Goal: Task Accomplishment & Management: Use online tool/utility

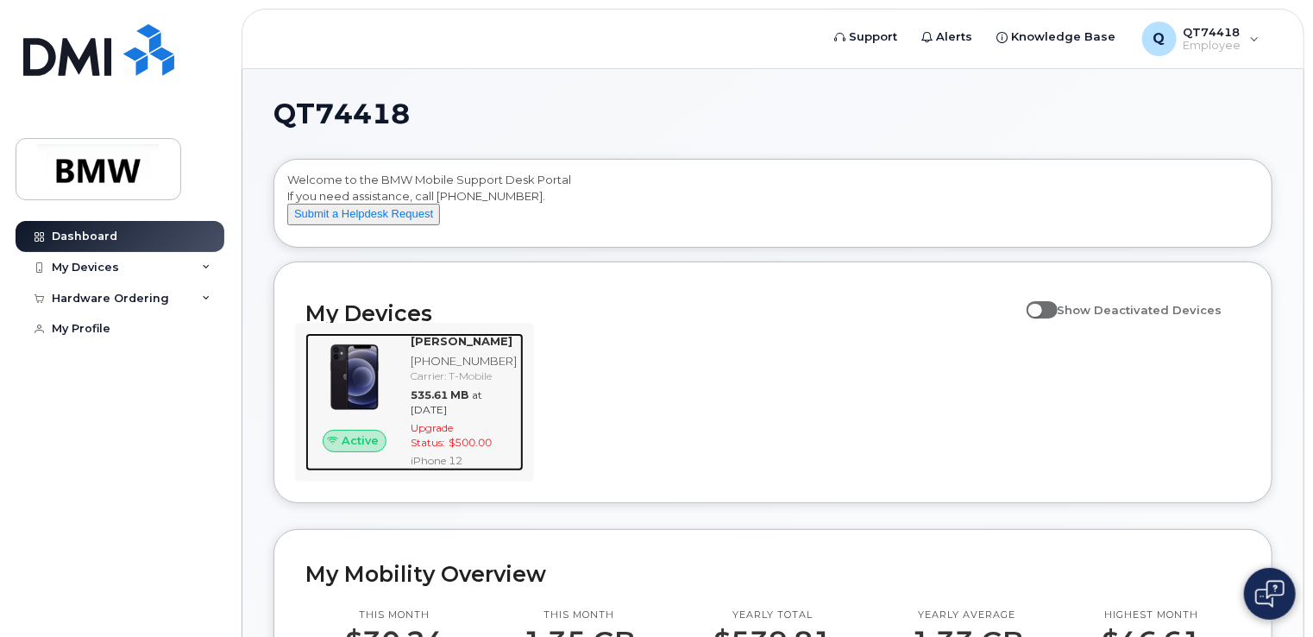
click at [431, 369] on div "[PHONE_NUMBER]" at bounding box center [464, 361] width 106 height 16
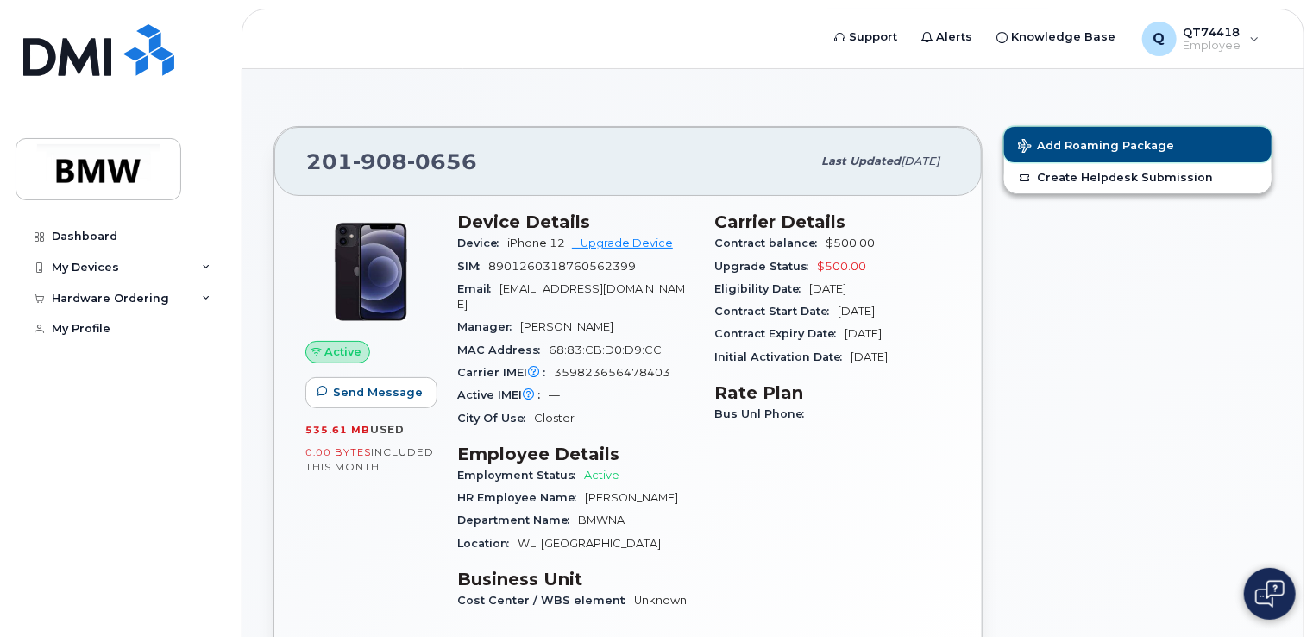
click at [1081, 144] on span "Add Roaming Package" at bounding box center [1096, 147] width 156 height 16
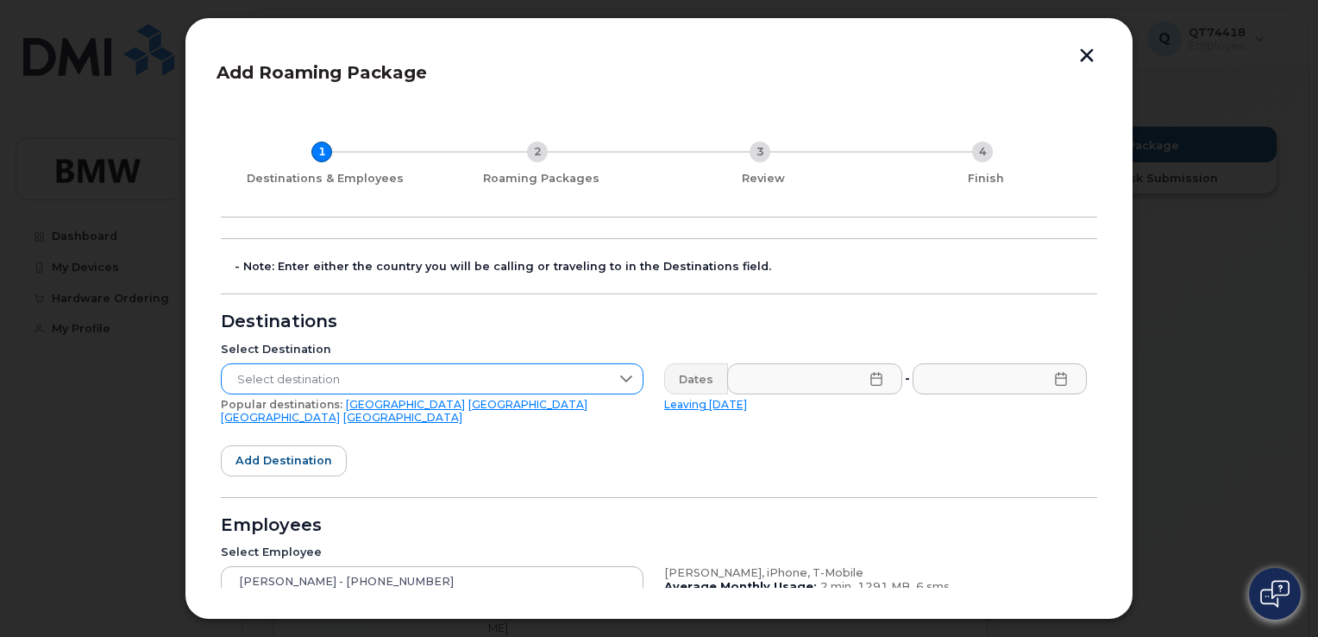
click at [625, 373] on icon at bounding box center [626, 379] width 14 height 14
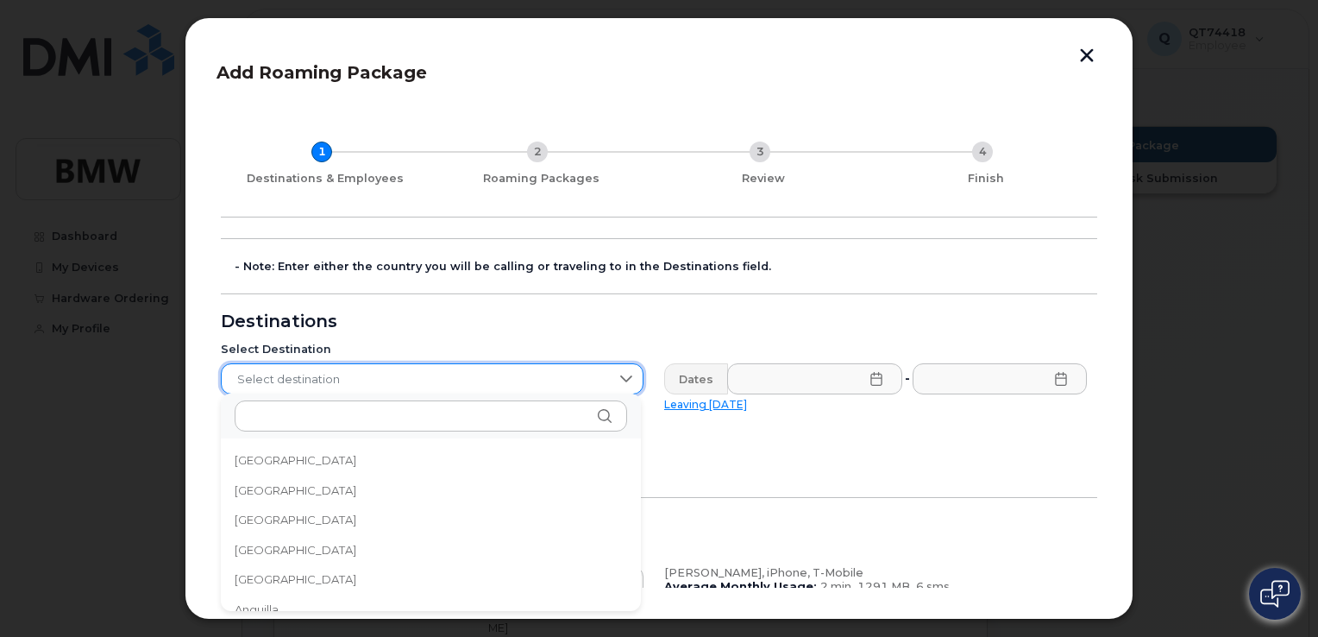
click at [507, 378] on span "Select destination" at bounding box center [416, 379] width 388 height 31
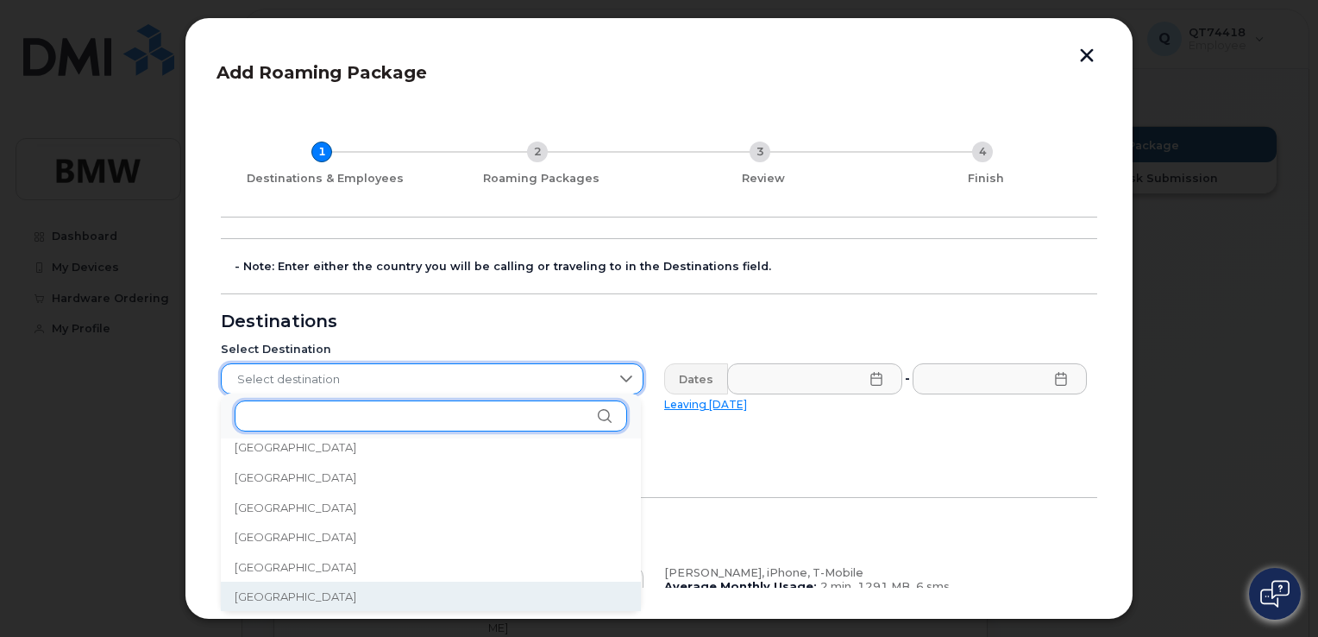
click at [425, 424] on input "text" at bounding box center [431, 415] width 393 height 31
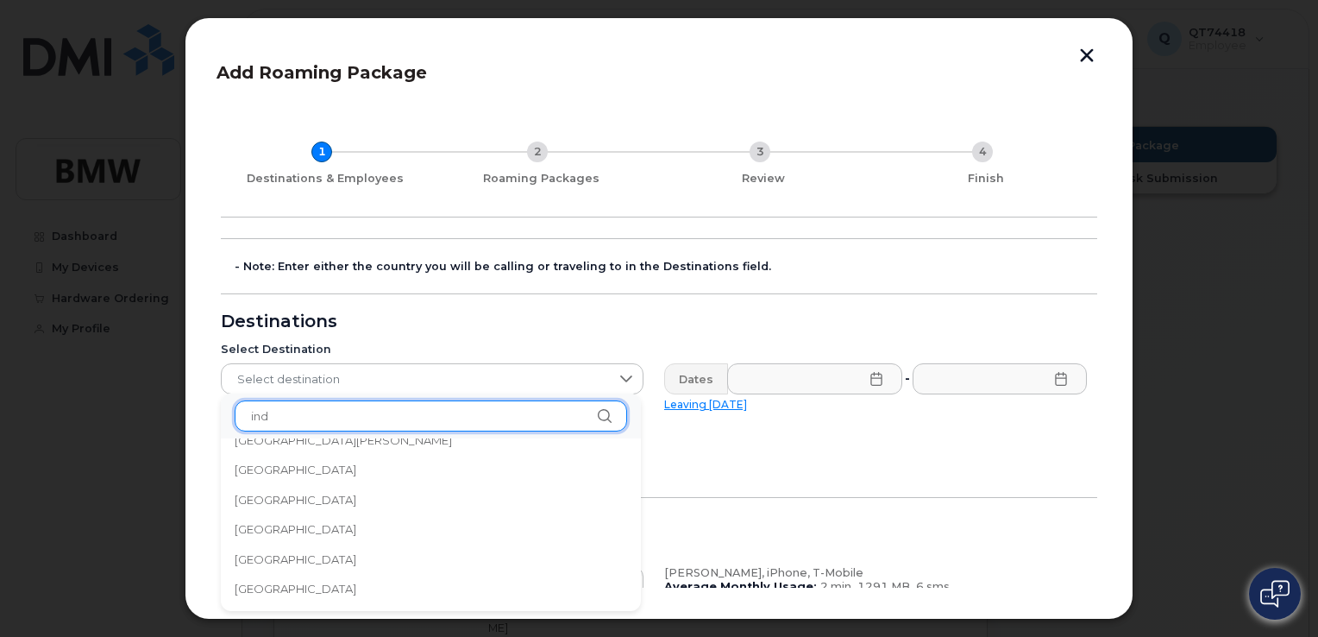
scroll to position [0, 0]
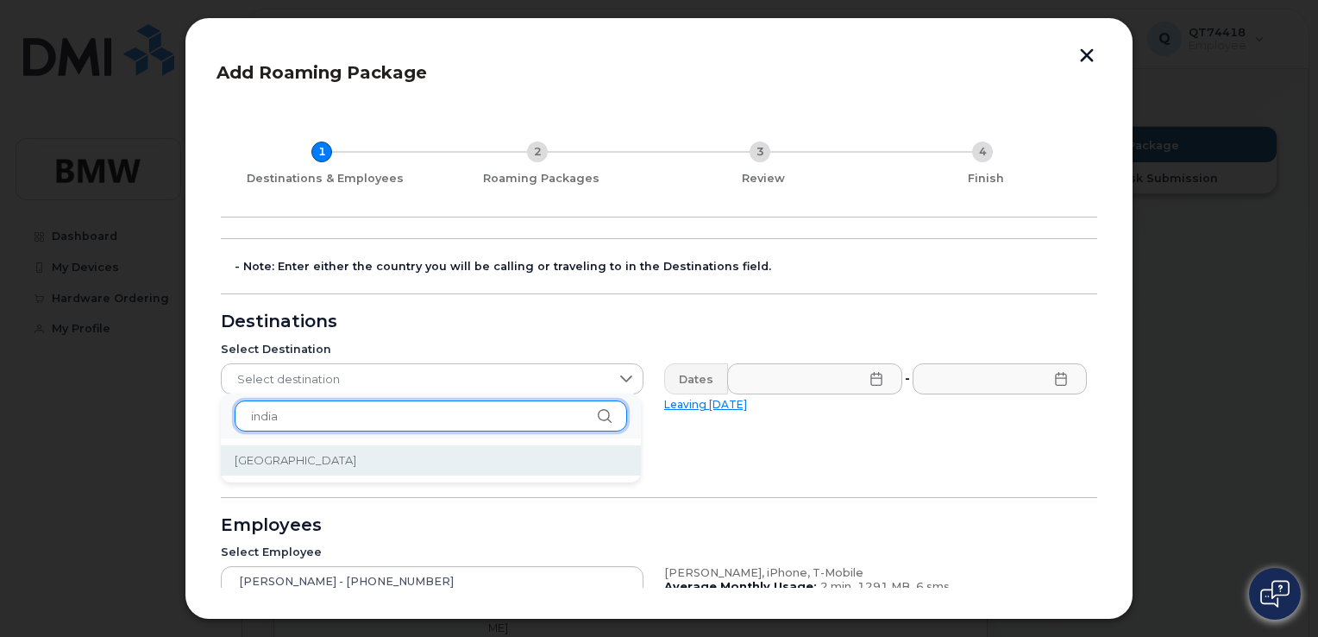
type input "india"
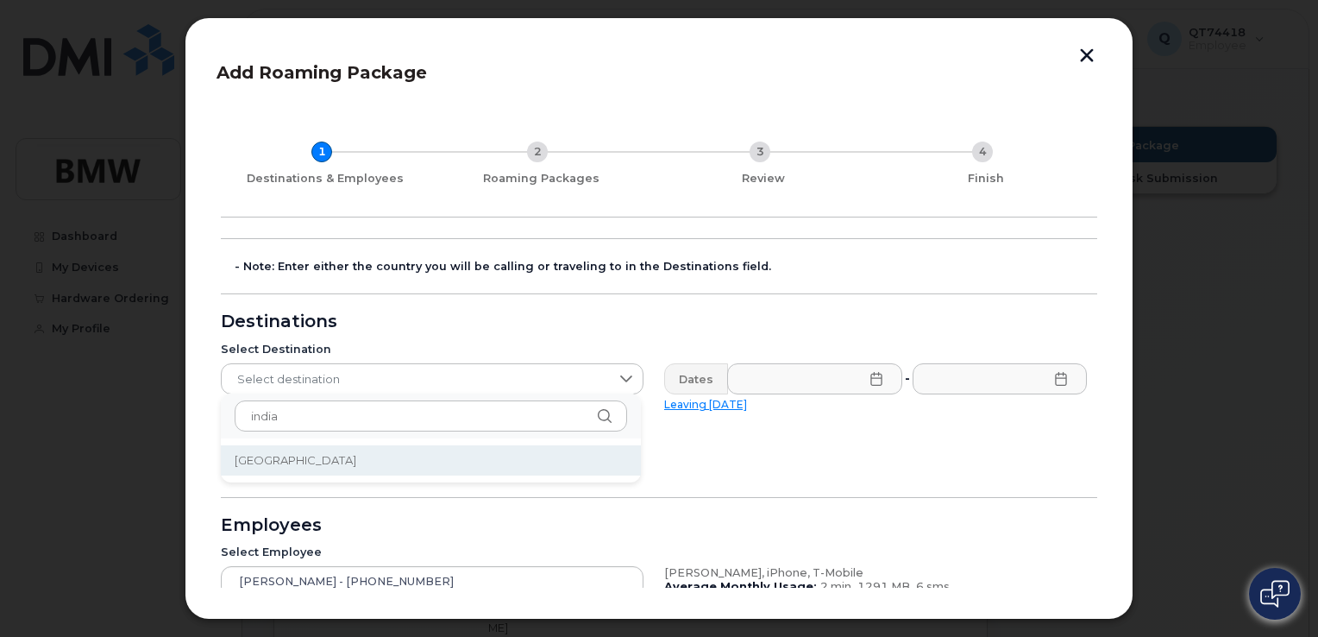
click at [248, 464] on span "[GEOGRAPHIC_DATA]" at bounding box center [296, 460] width 122 height 16
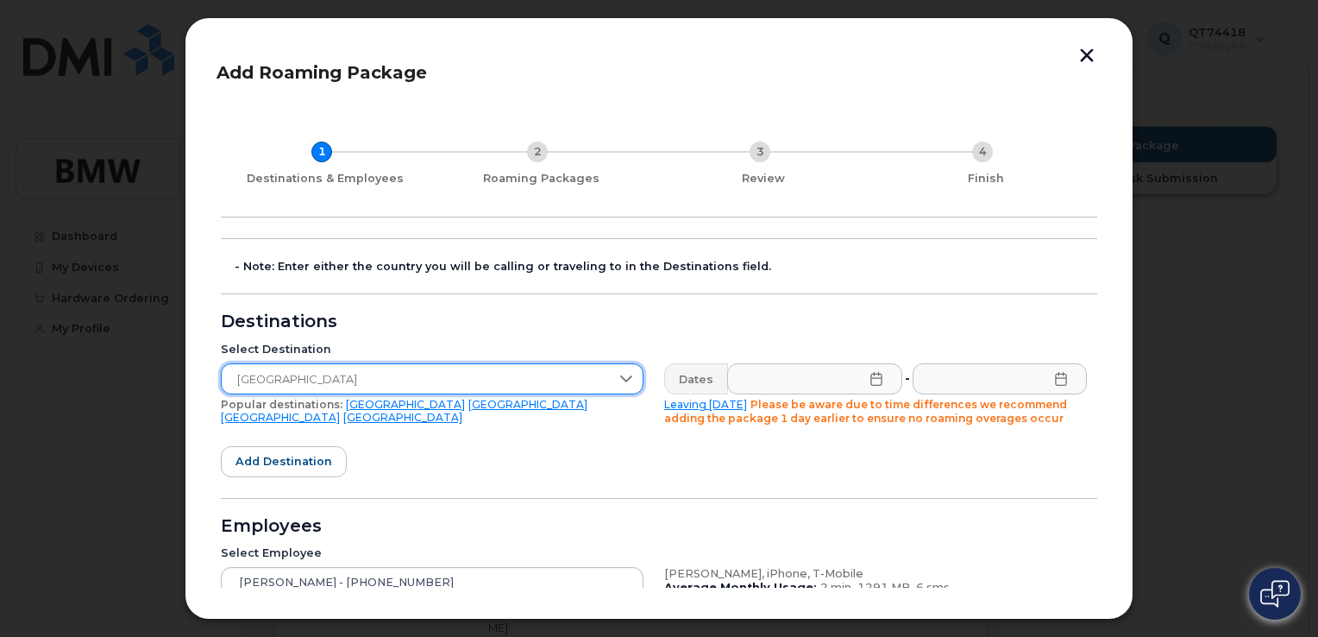
click at [876, 384] on icon at bounding box center [875, 379] width 11 height 14
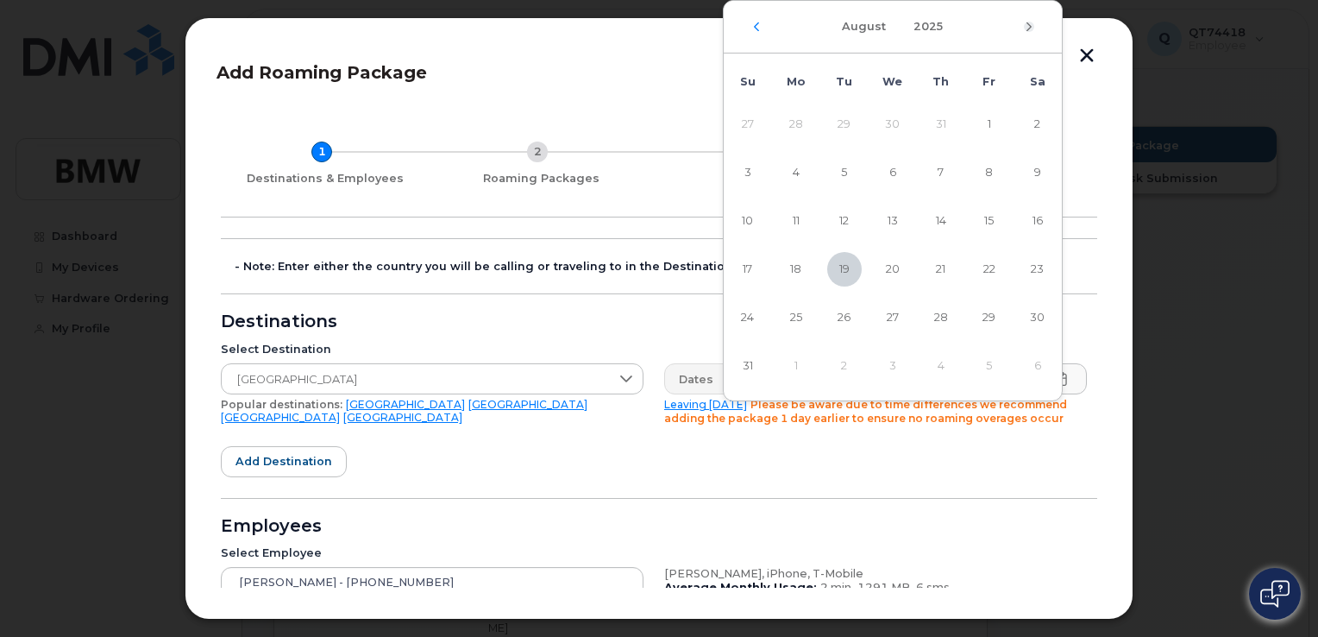
click at [1026, 24] on icon "Next Month" at bounding box center [1029, 27] width 10 height 14
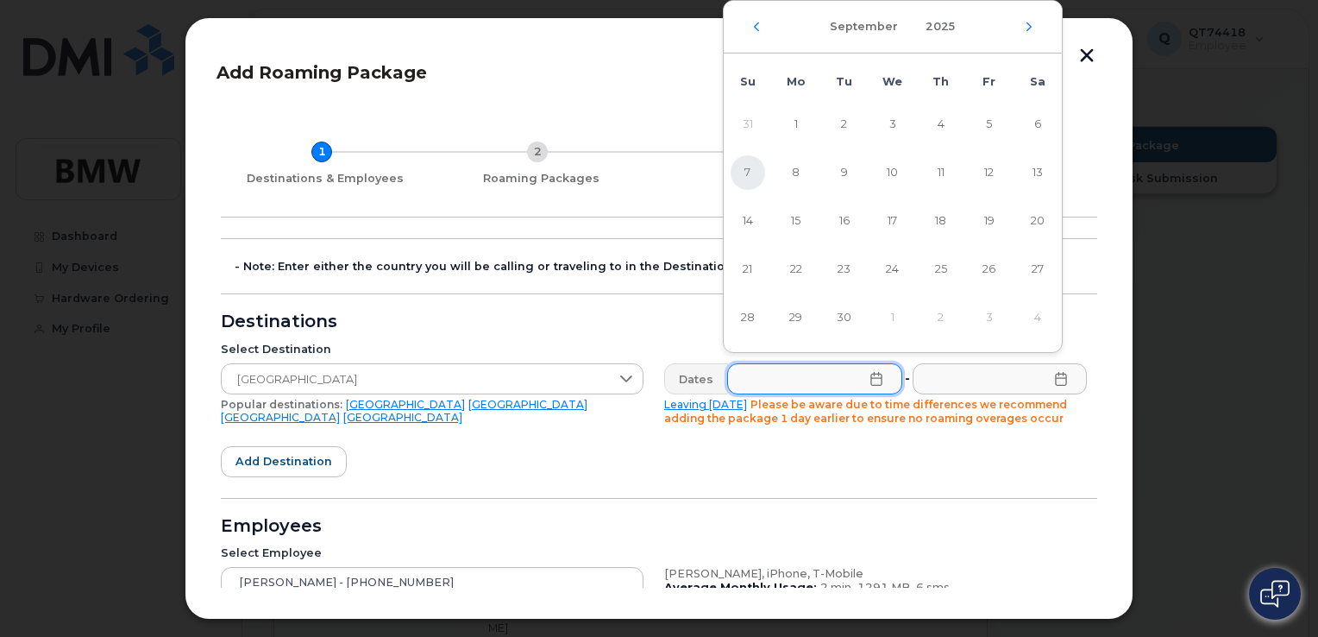
click at [747, 172] on span "7" at bounding box center [748, 172] width 35 height 35
type input "[DATE]"
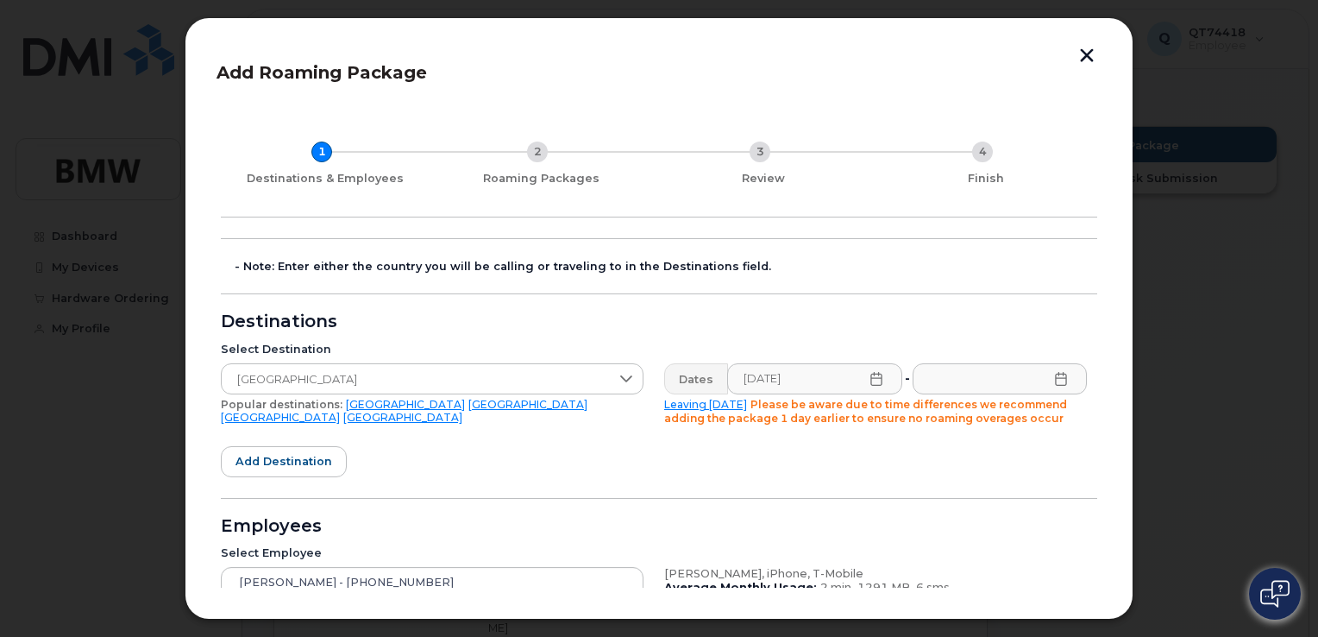
click at [1056, 376] on icon at bounding box center [1061, 379] width 14 height 14
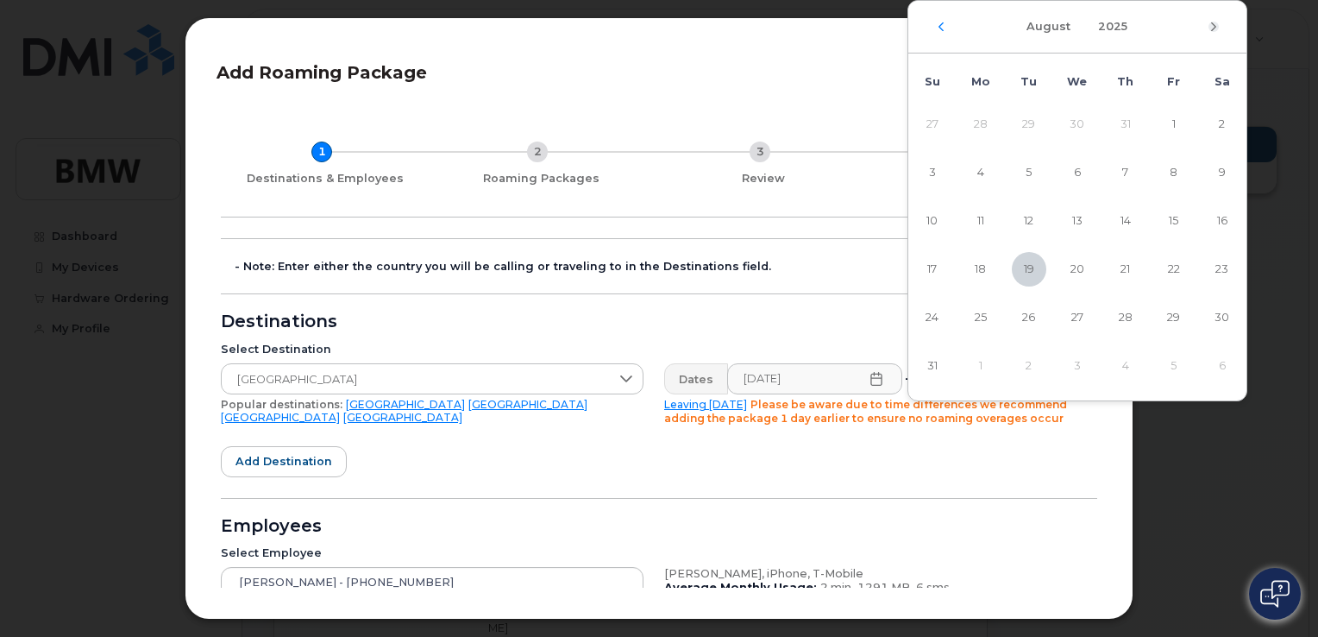
click at [1213, 28] on icon "Next Month" at bounding box center [1214, 27] width 10 height 14
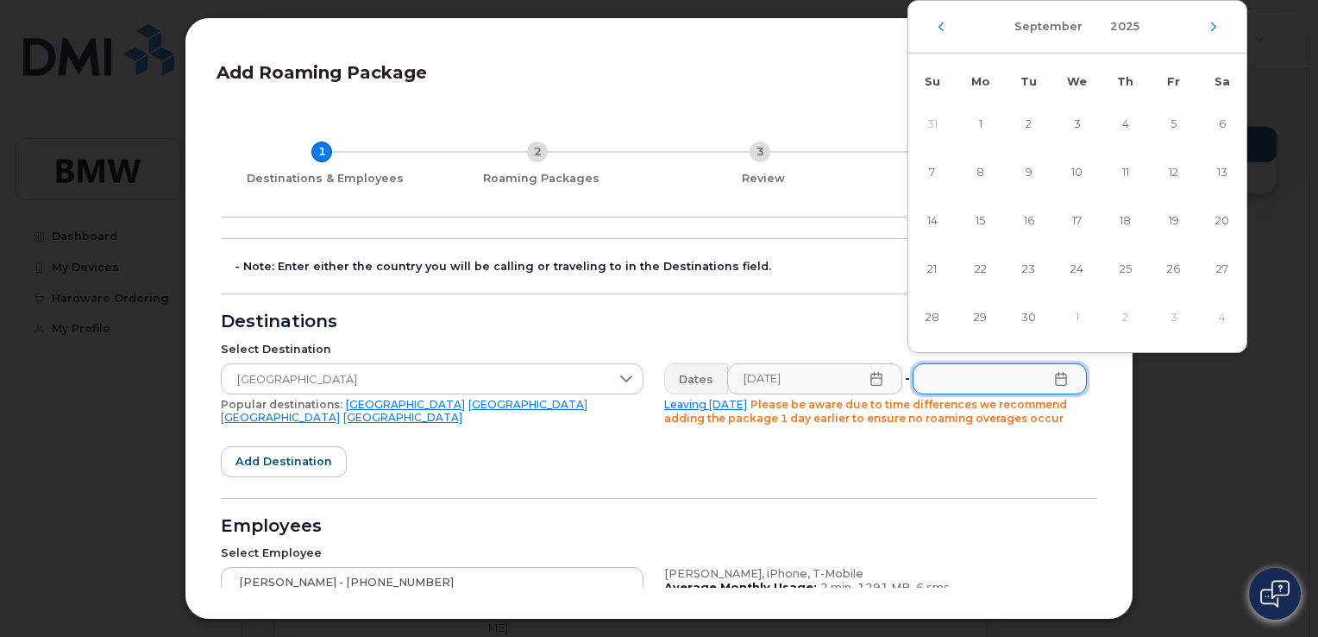
click at [1125, 316] on td "2" at bounding box center [1126, 317] width 48 height 48
click at [1210, 30] on icon "Next Month" at bounding box center [1214, 27] width 10 height 14
click at [1172, 122] on span "3" at bounding box center [1174, 124] width 35 height 35
type input "[DATE]"
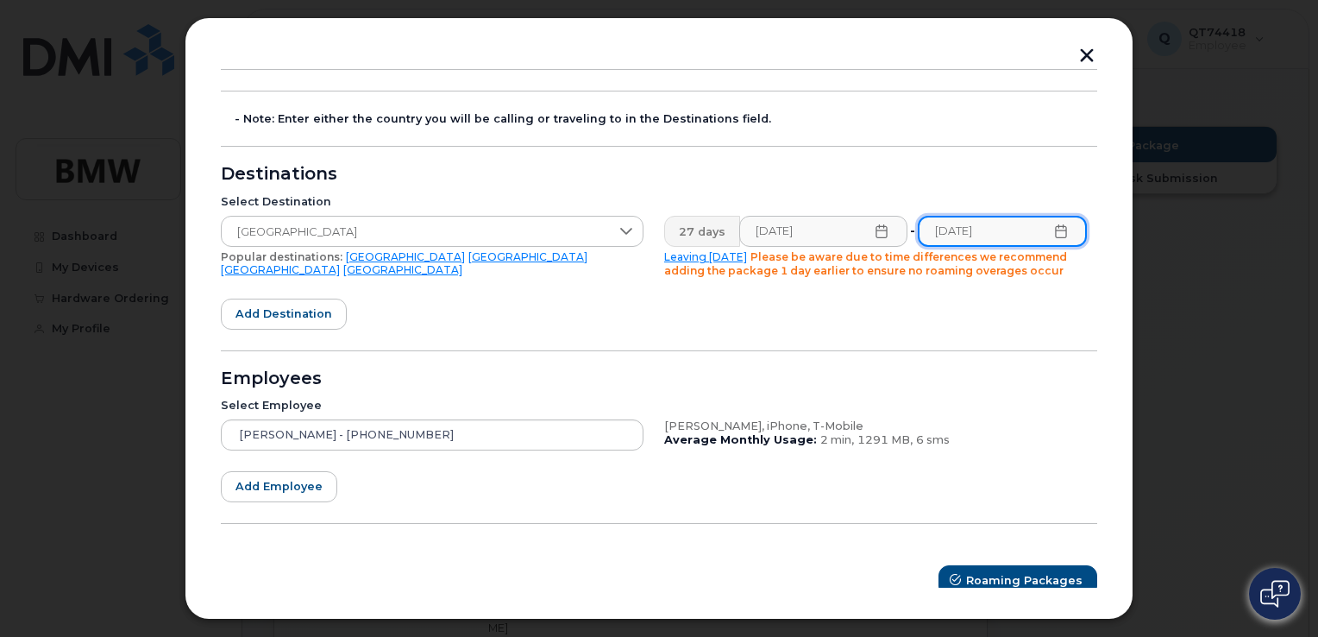
scroll to position [159, 0]
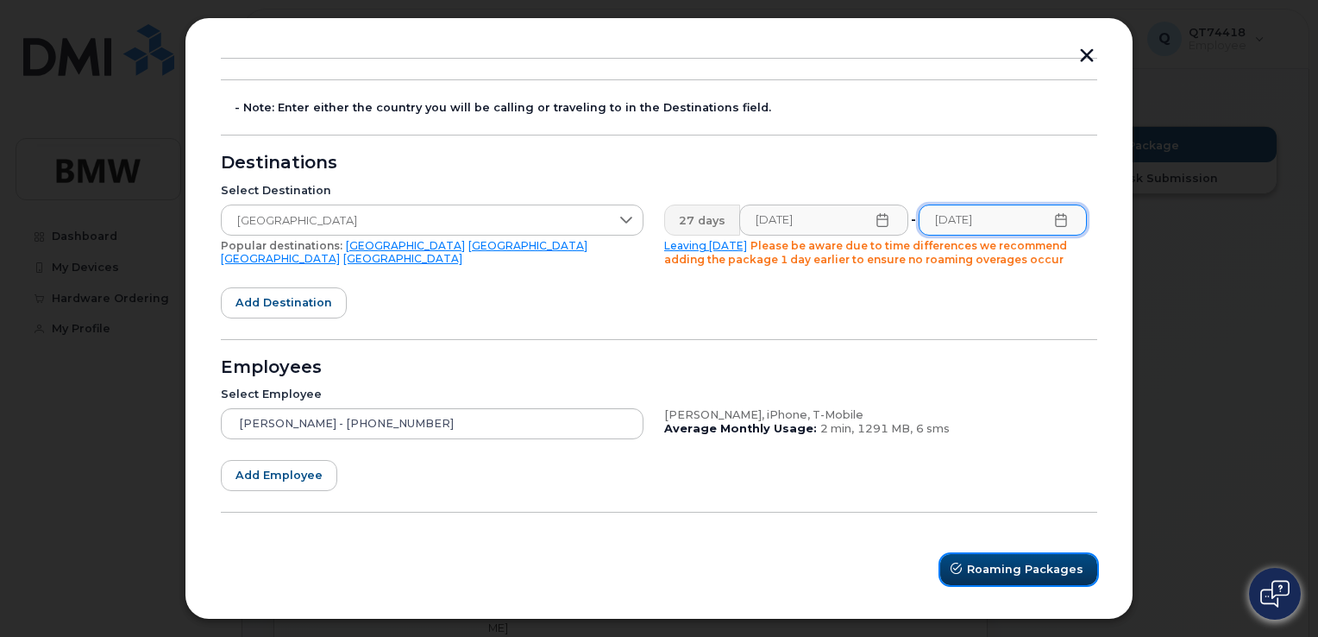
click at [1001, 568] on span "Roaming Packages" at bounding box center [1025, 569] width 116 height 16
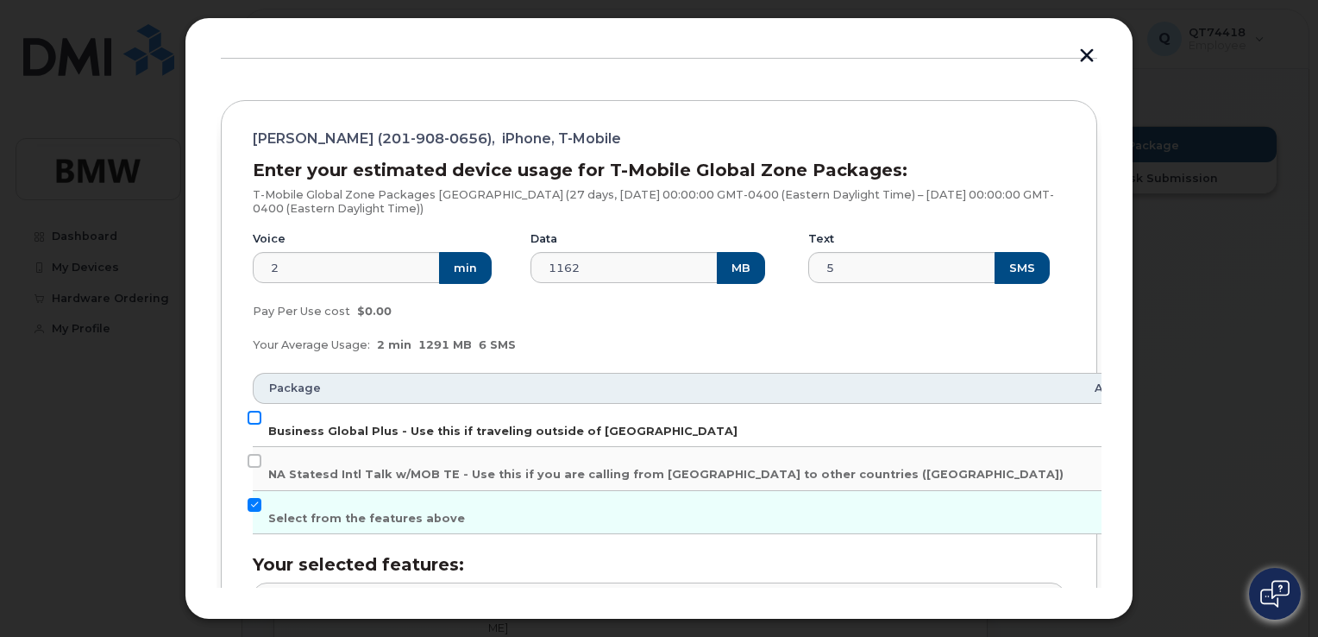
click at [251, 413] on input "Business Global Plus - Use this if traveling outside of [GEOGRAPHIC_DATA]" at bounding box center [255, 418] width 14 height 14
checkbox input "true"
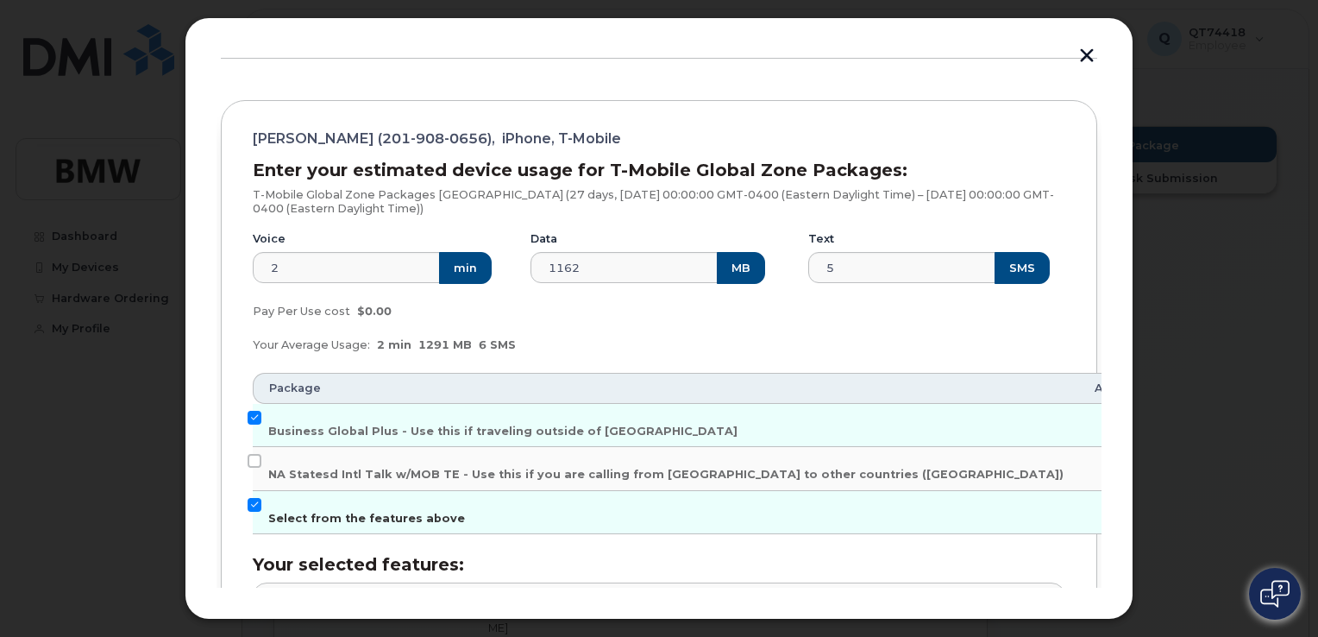
click at [250, 502] on input "Select from the features above" at bounding box center [255, 505] width 14 height 14
checkbox input "false"
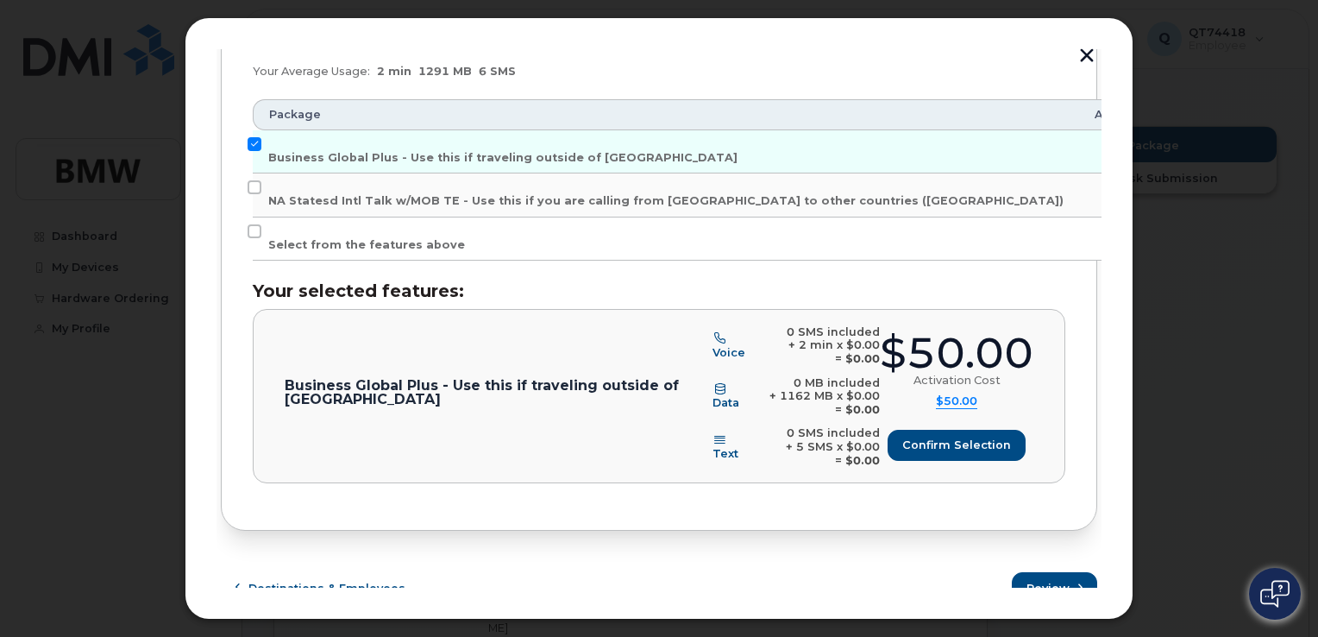
scroll to position [434, 0]
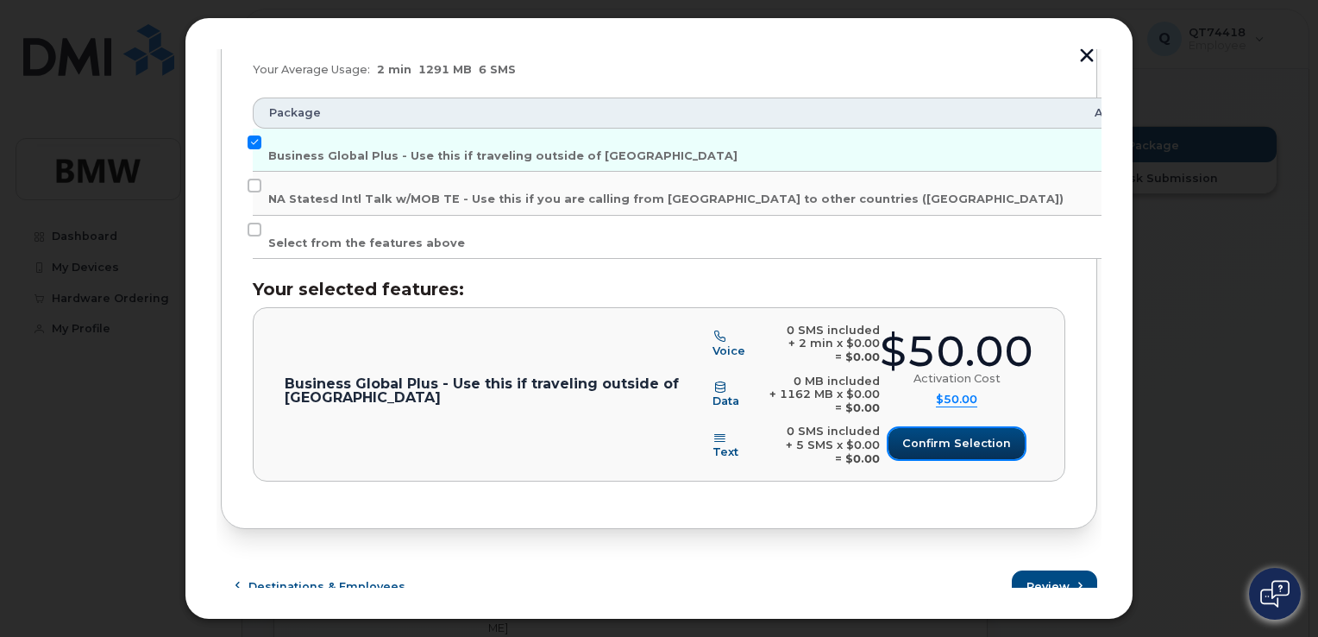
click at [959, 443] on span "Confirm selection" at bounding box center [956, 443] width 109 height 16
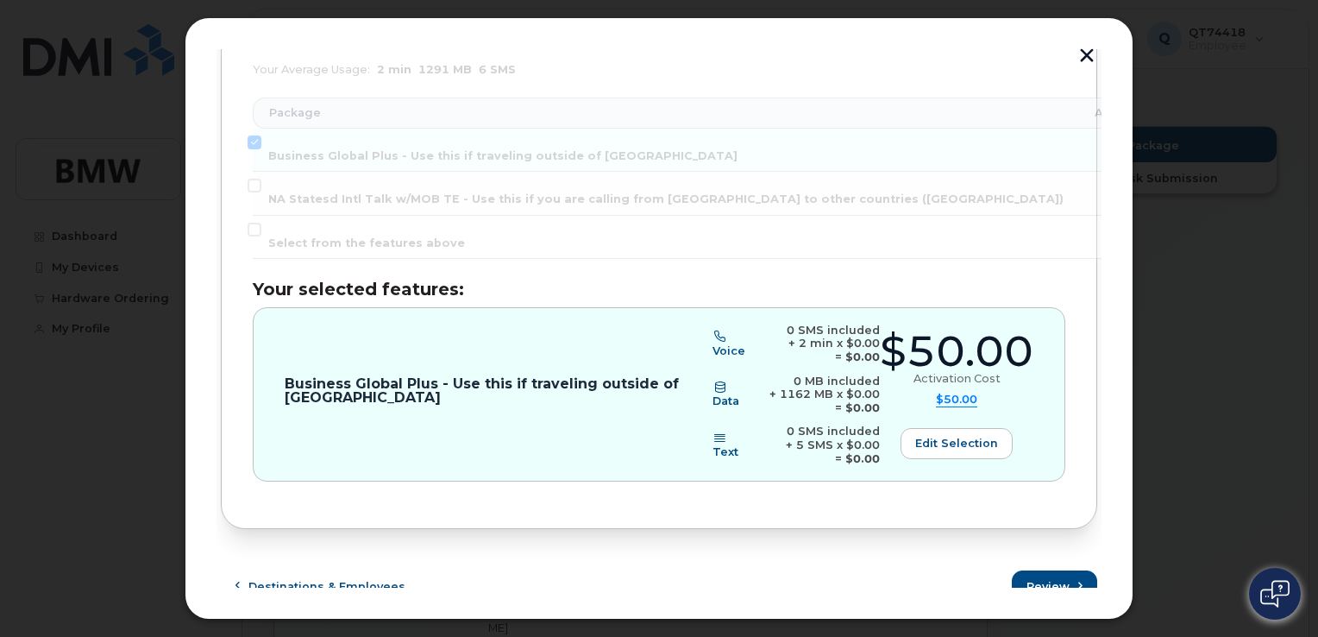
scroll to position [449, 0]
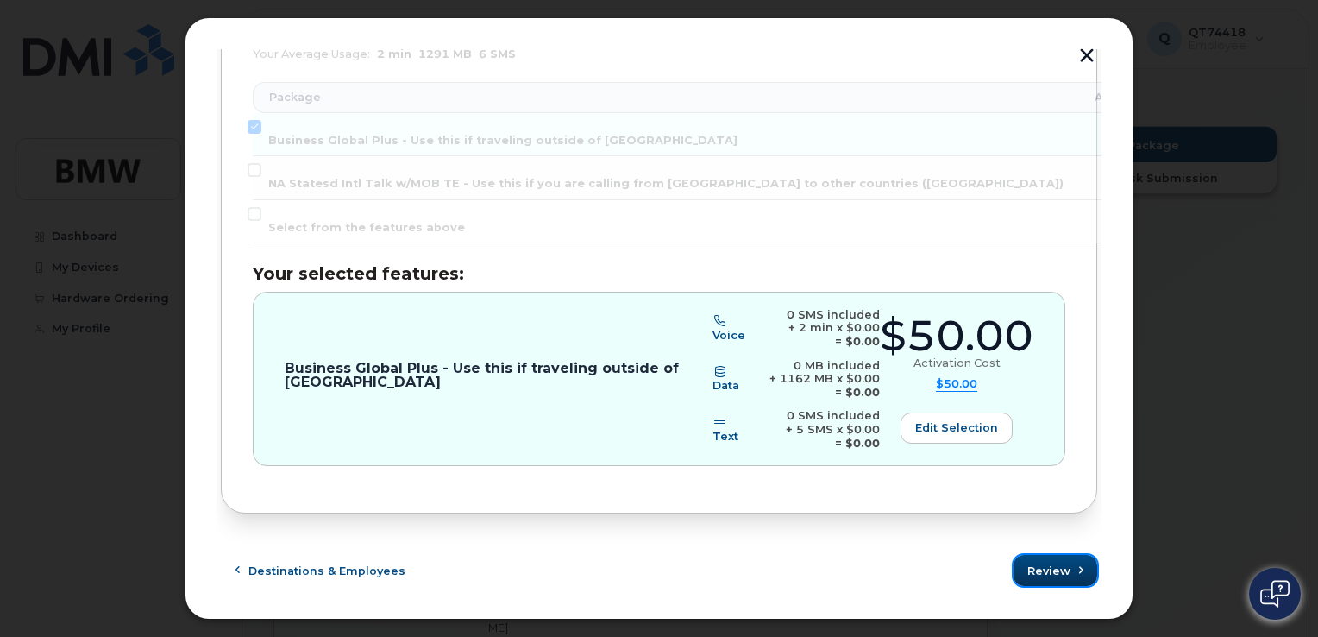
click at [1051, 564] on span "Review" at bounding box center [1048, 570] width 43 height 16
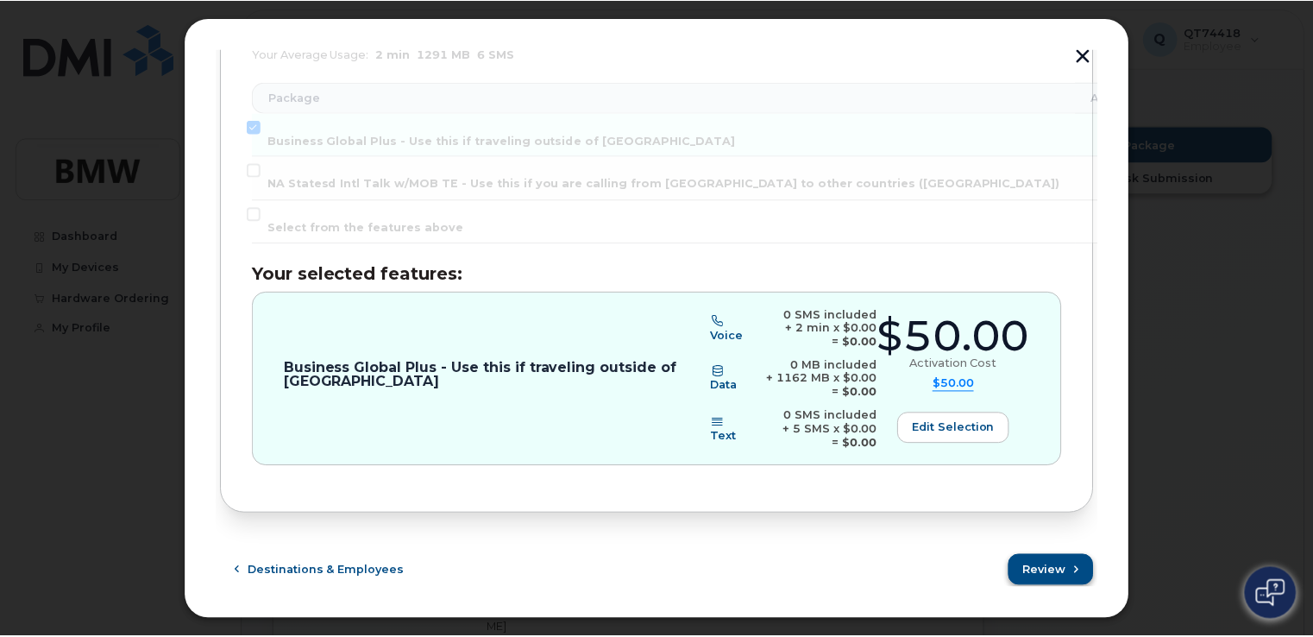
scroll to position [0, 0]
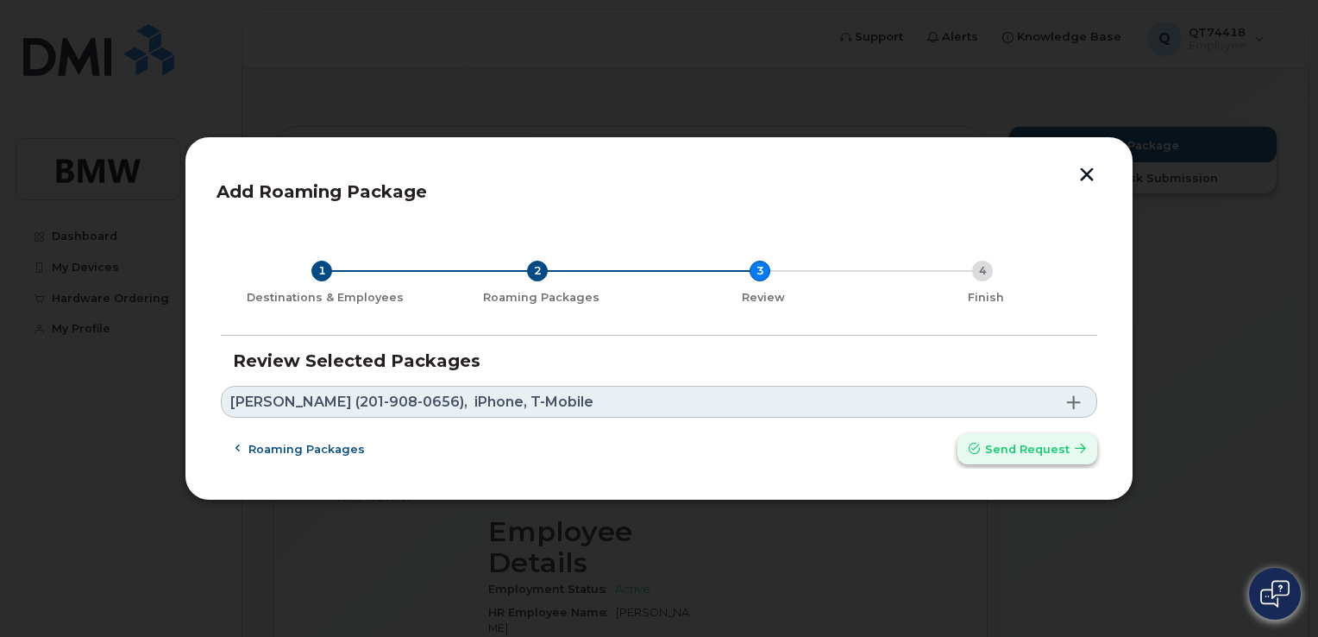
click at [1021, 448] on span "Send request" at bounding box center [1027, 449] width 85 height 16
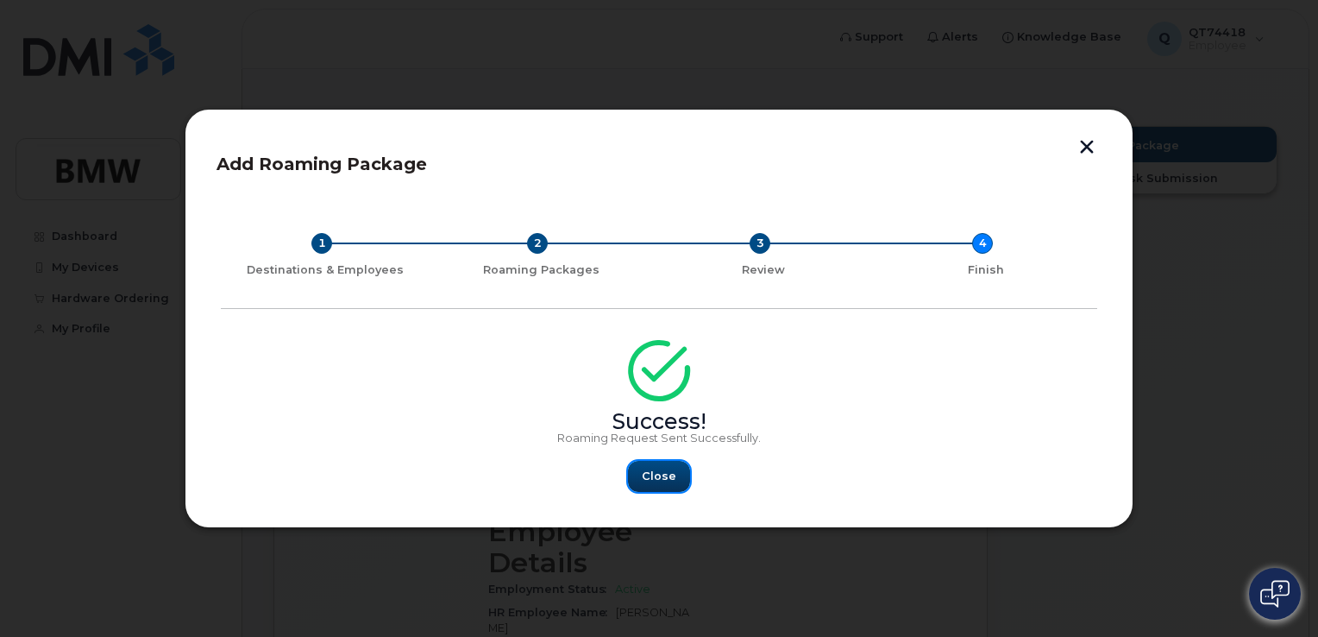
click at [659, 474] on span "Close" at bounding box center [659, 476] width 35 height 16
